Goal: Information Seeking & Learning: Find specific fact

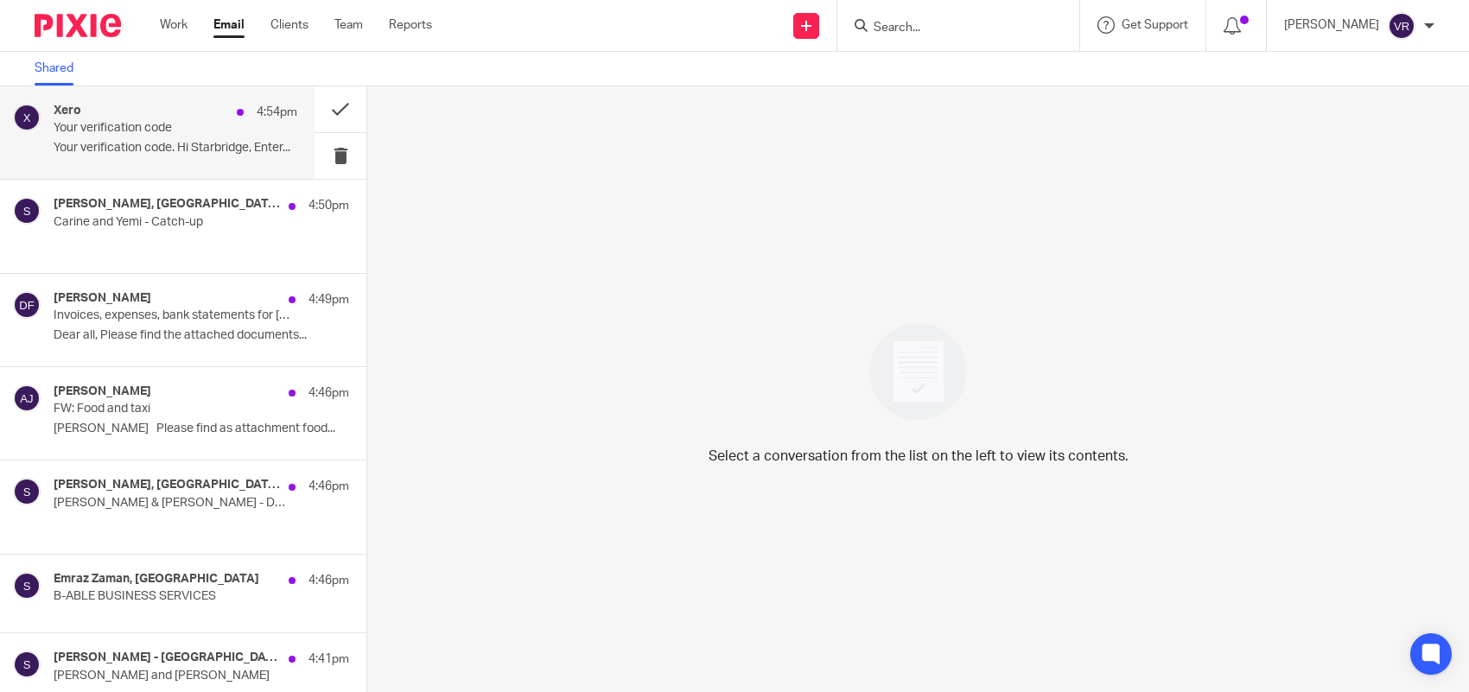
click at [166, 141] on p "Your verification code. Hi Starbridge, Enter..." at bounding box center [176, 148] width 244 height 15
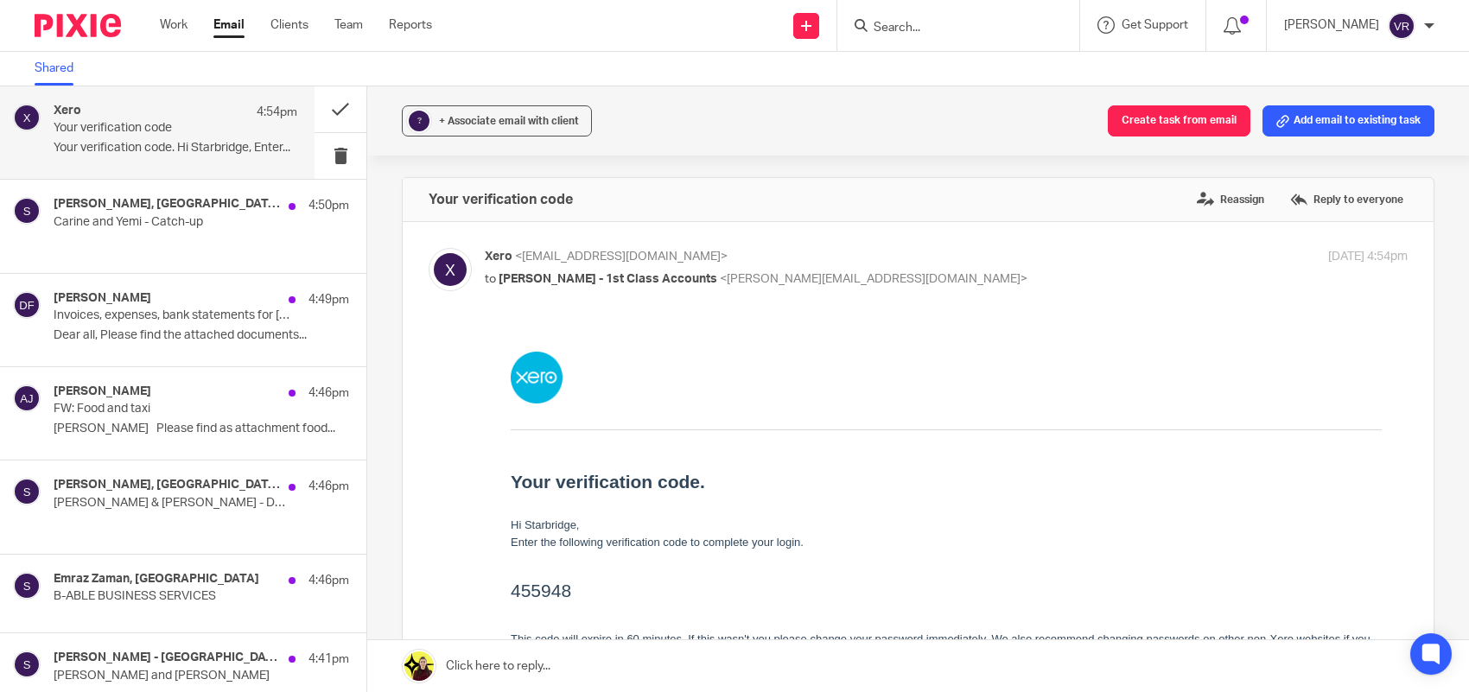
click at [138, 157] on div "Xero 4:54pm Your verification code Your verification code. Hi Starbridge, Enter…" at bounding box center [176, 133] width 244 height 58
click at [186, 157] on div "Xero 4:54pm Your verification code Your verification code. Hi Starbridge, Enter…" at bounding box center [176, 133] width 244 height 58
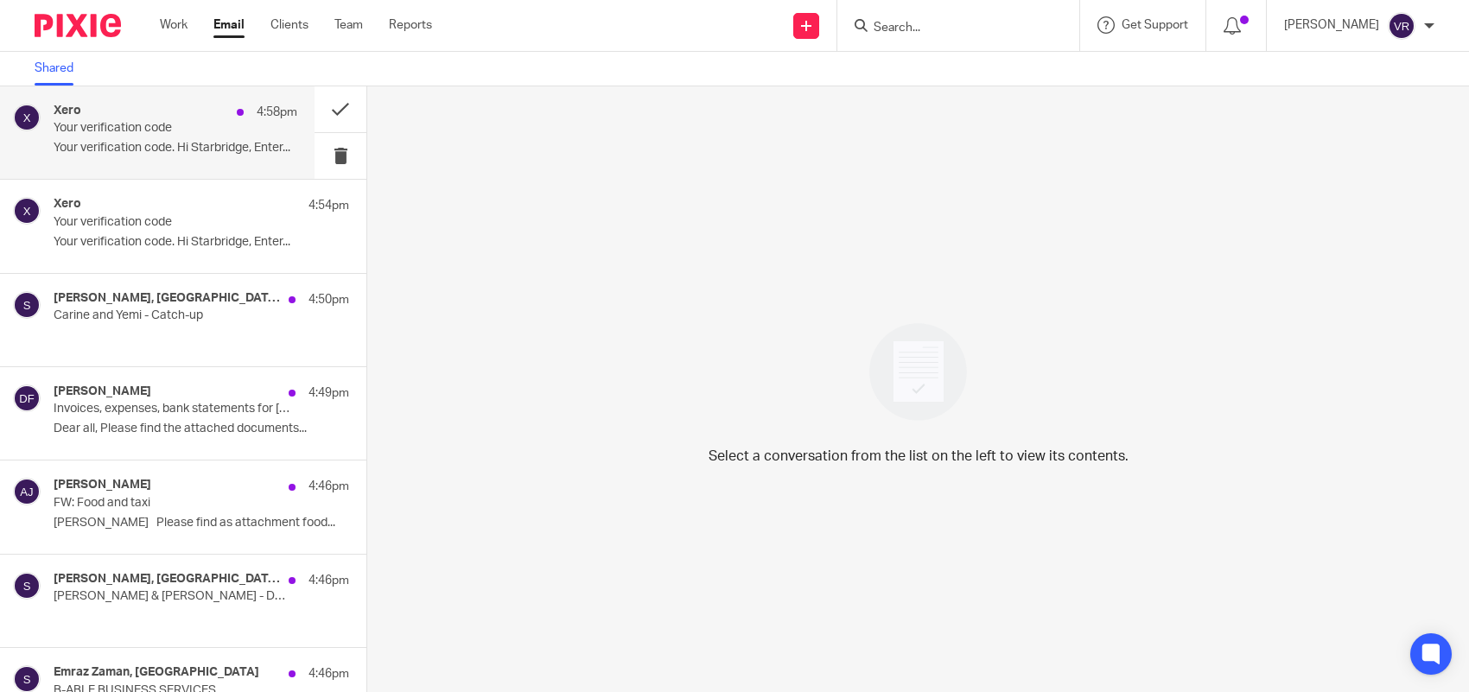
click at [170, 126] on p "Your verification code" at bounding box center [151, 128] width 195 height 15
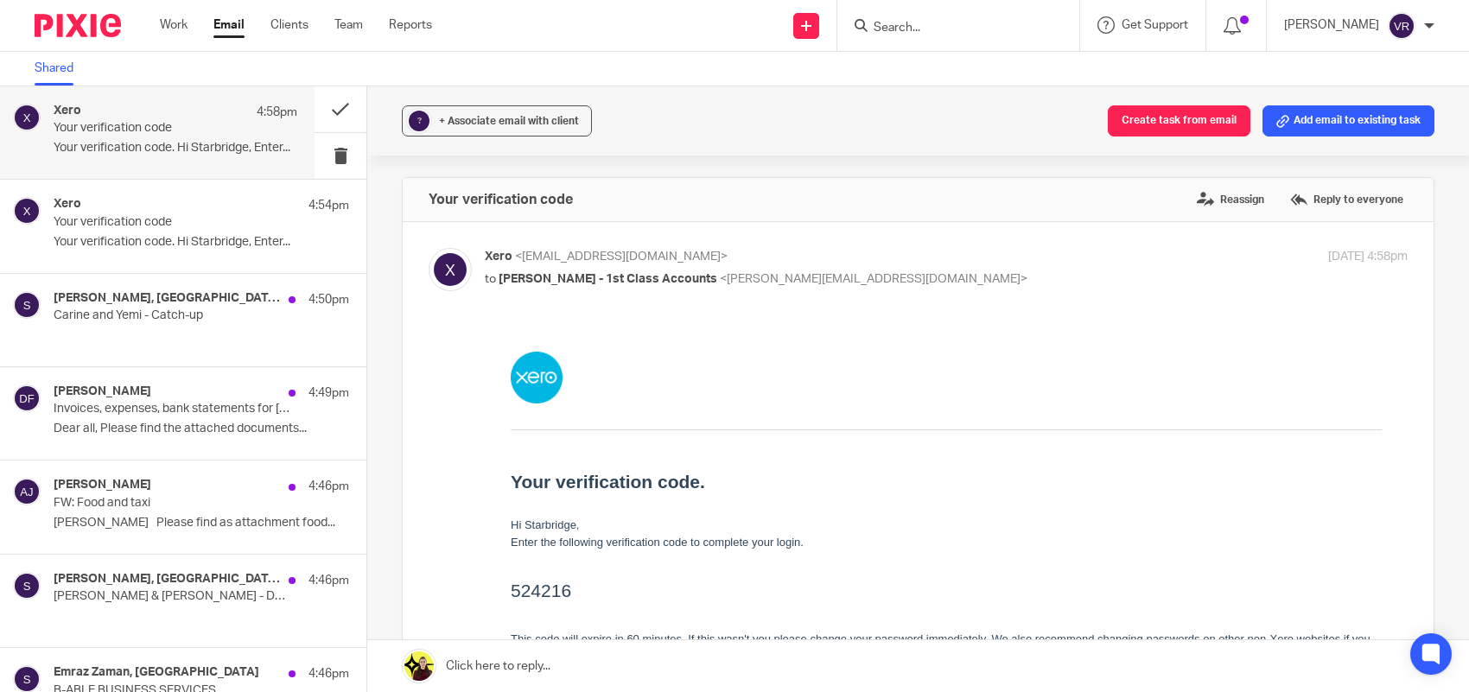
scroll to position [108, 0]
